Goal: Communication & Community: Ask a question

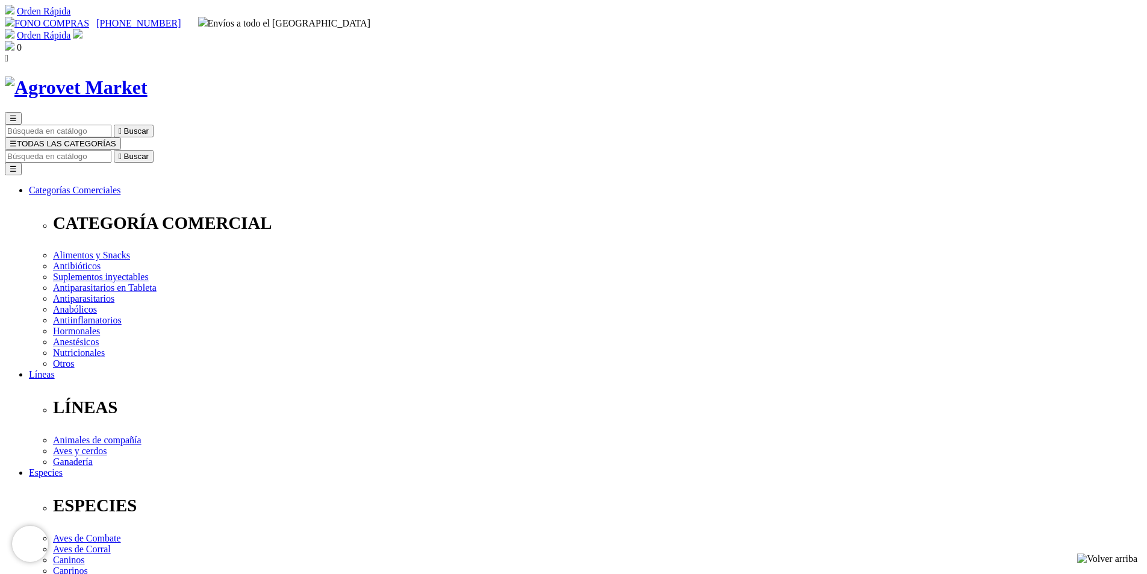
type input "2"
select select "354"
type input "1"
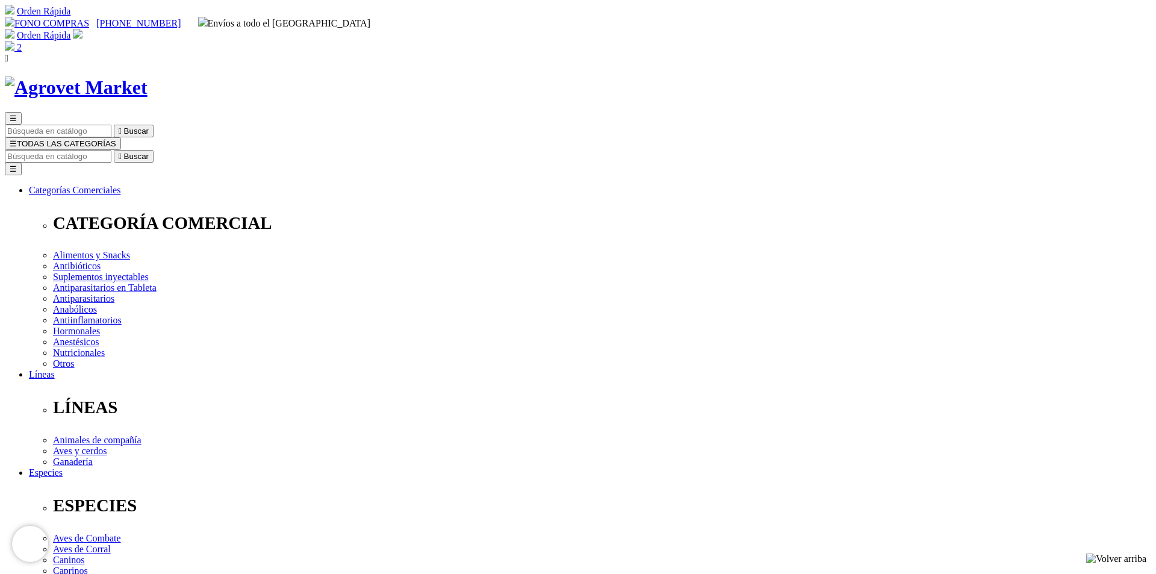
select select "354"
click at [14, 41] on img at bounding box center [10, 46] width 10 height 10
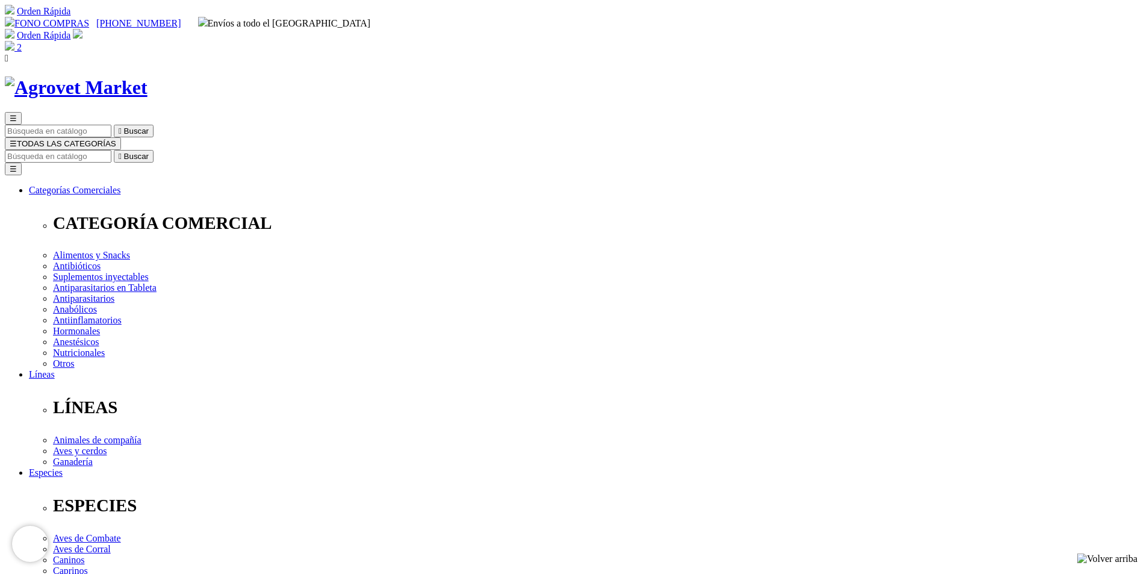
type input "1"
type input "COMPRA1"
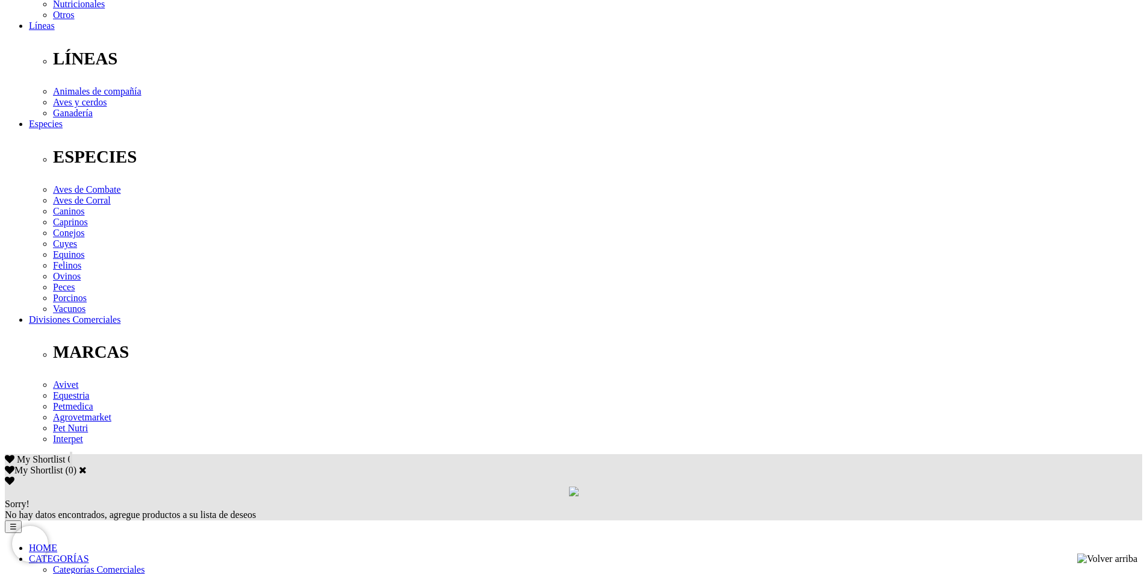
scroll to position [361, 0]
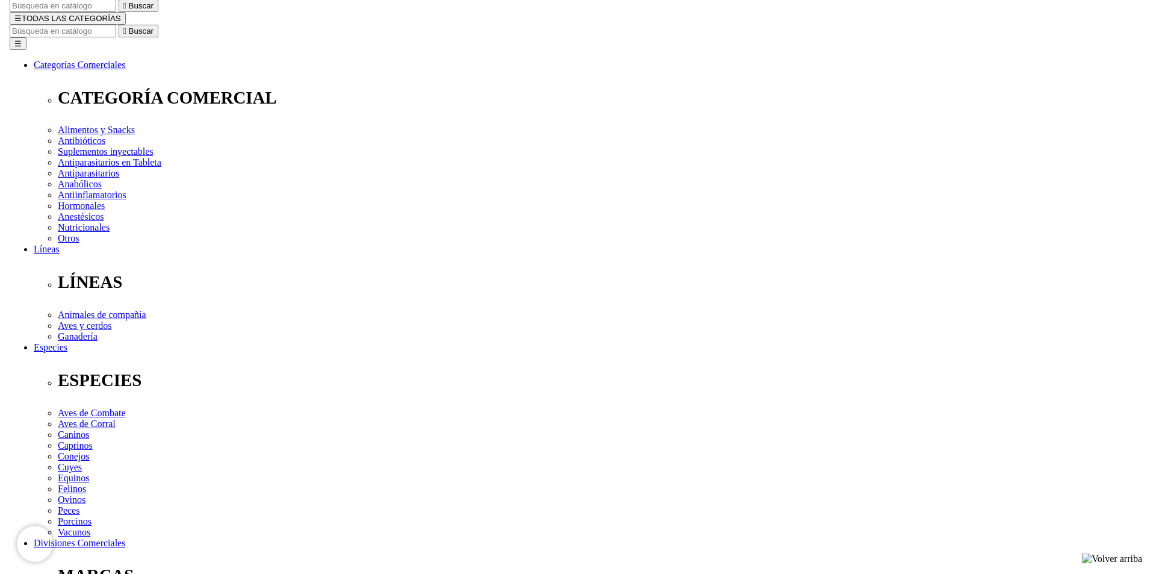
scroll to position [120, 0]
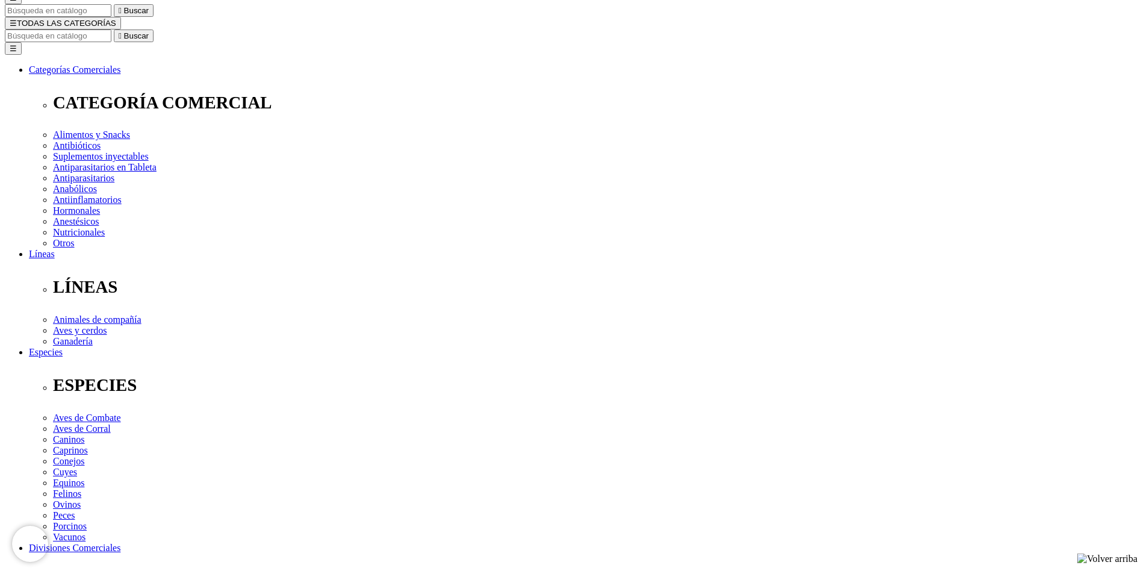
radio input "true"
select select "0"
radio input "true"
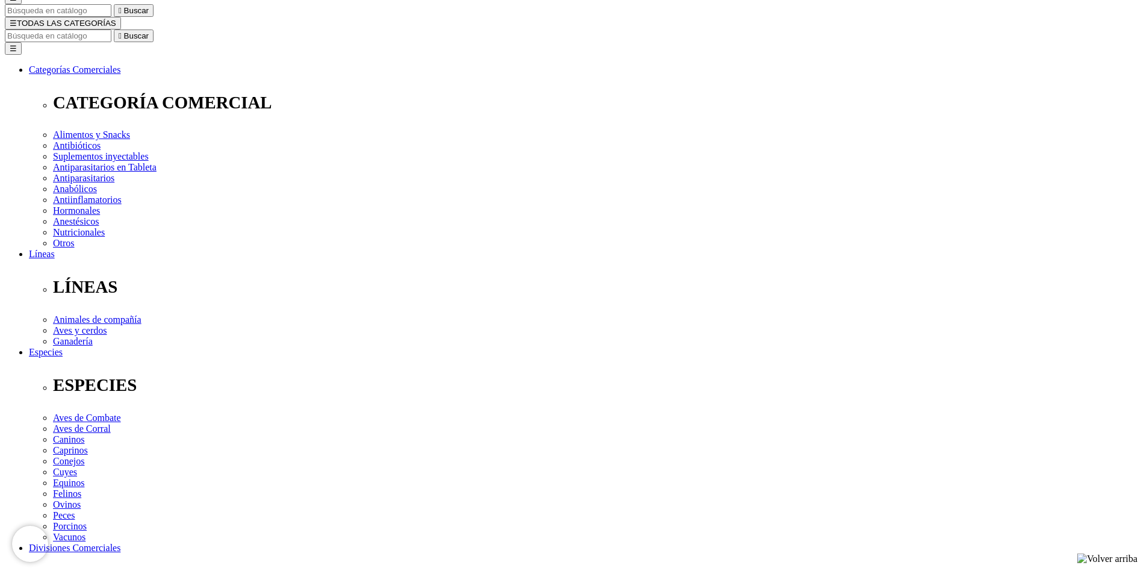
select select "0"
radio input "true"
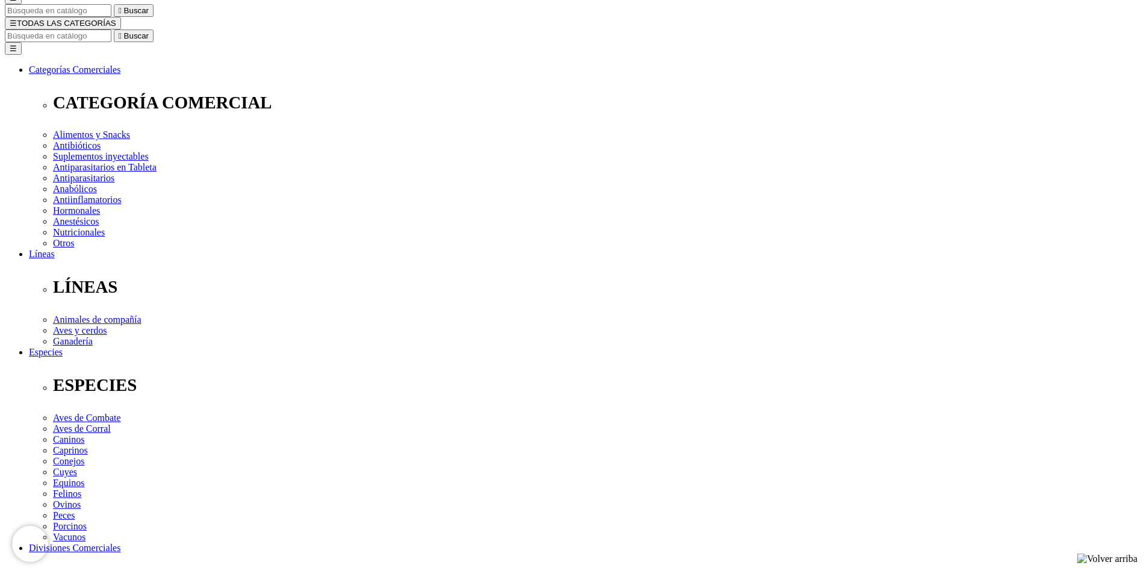
select select "0"
radio input "true"
select select "0"
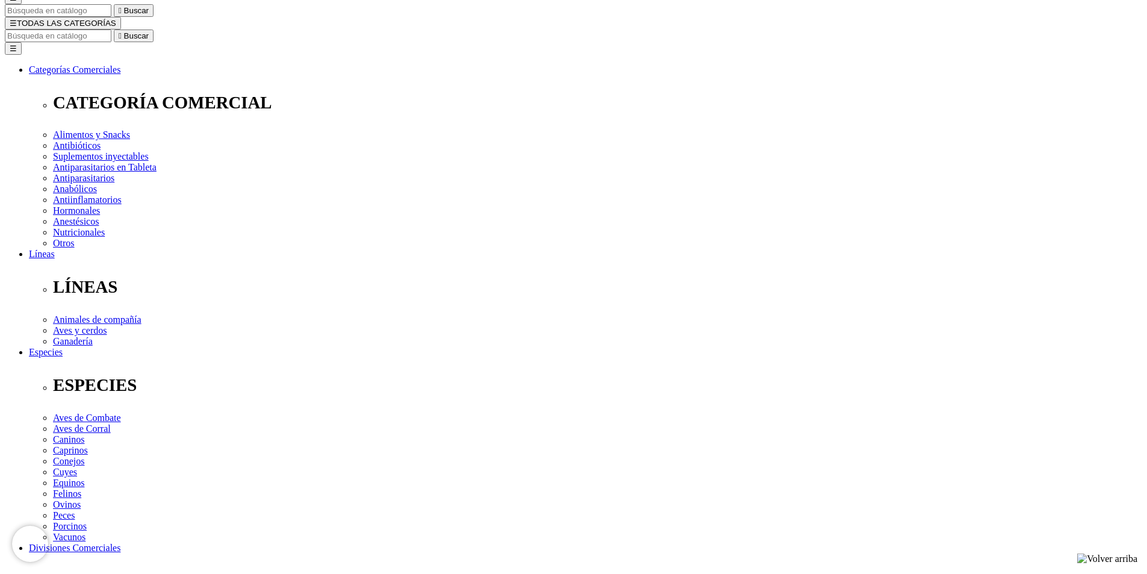
radio input "true"
select select "0"
radio input "true"
select select "0"
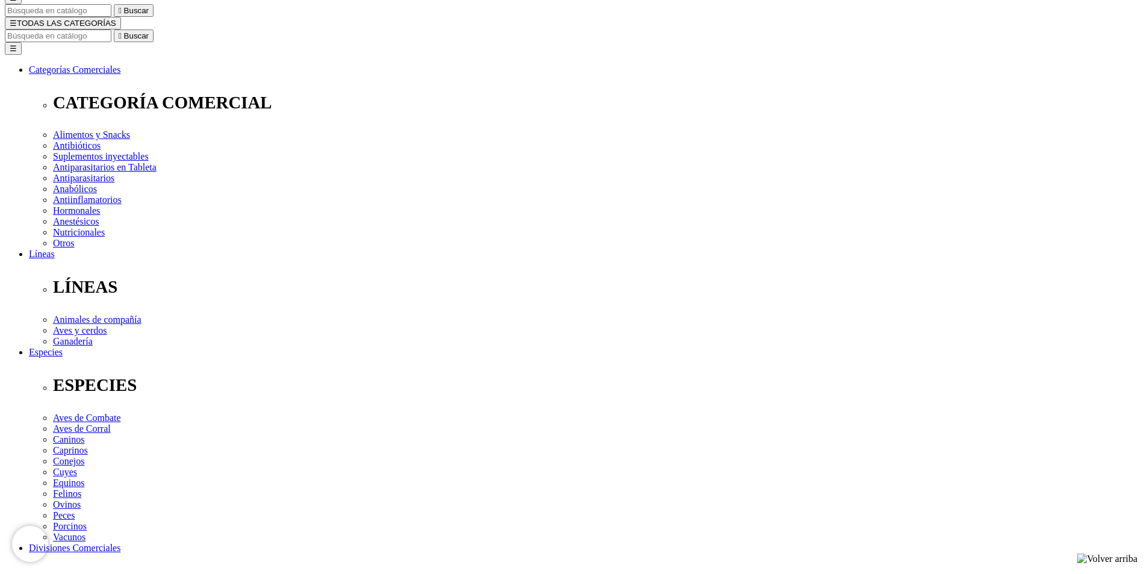
type input "[PERSON_NAME]"
type input "[EMAIL_ADDRESS][DOMAIN_NAME]"
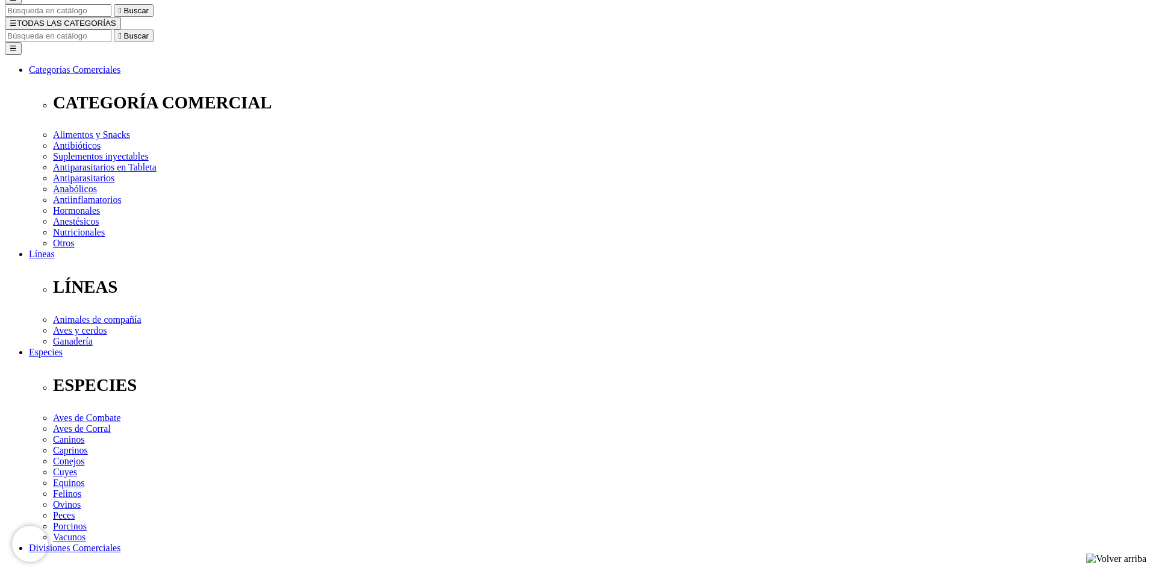
type input "979319696"
select select "6"
